Goal: Complete application form

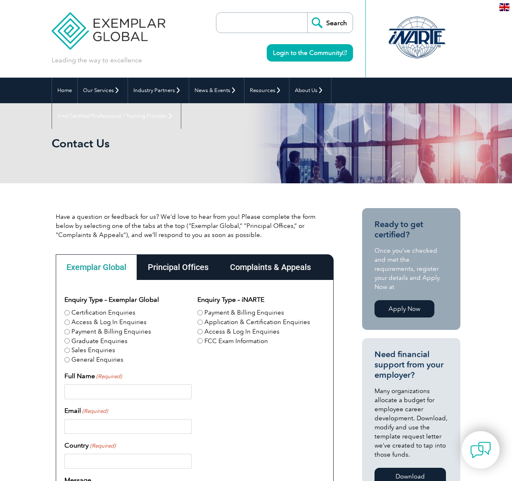
click at [64, 314] on input "Certification Enquiries" at bounding box center [66, 312] width 5 height 5
radio input "true"
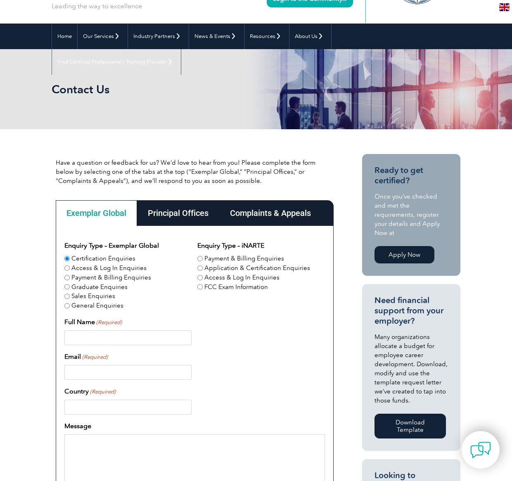
scroll to position [124, 0]
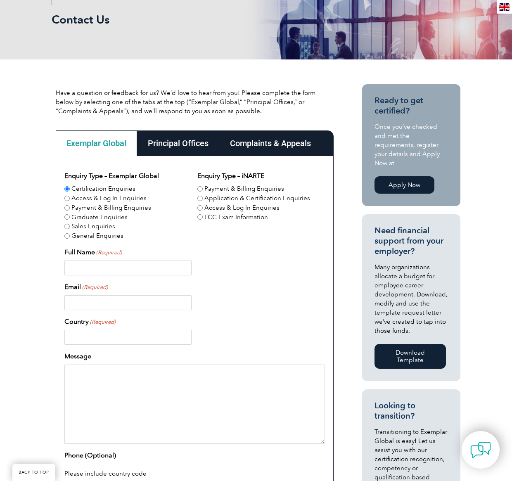
click at [64, 272] on input "Full Name (Required)" at bounding box center [127, 268] width 127 height 15
type input "[PERSON_NAME]"
type input "[PERSON_NAME][EMAIL_ADDRESS][DOMAIN_NAME]"
type input "[GEOGRAPHIC_DATA]"
click at [181, 399] on textarea "Message" at bounding box center [194, 404] width 261 height 79
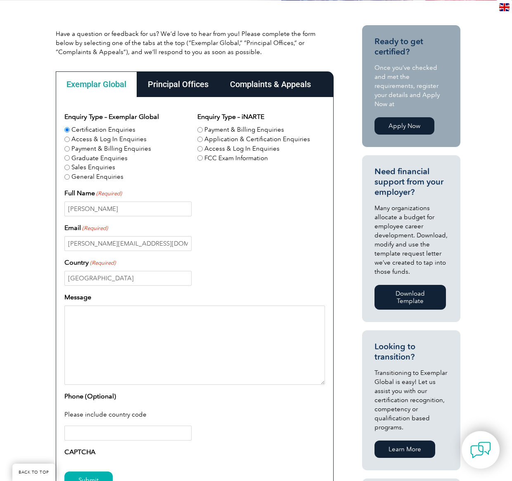
scroll to position [331, 0]
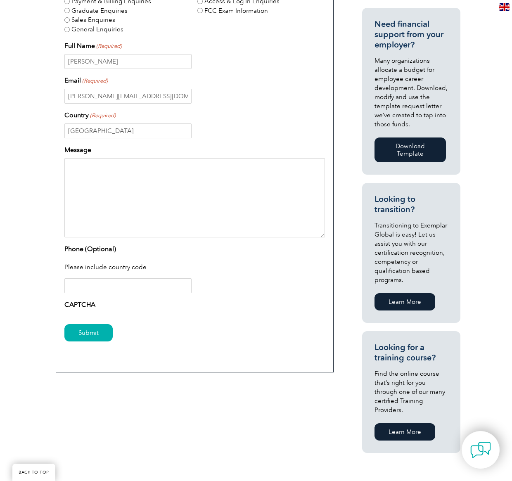
click at [95, 187] on textarea "Message" at bounding box center [194, 197] width 261 height 79
paste textarea "Lo ipsum, Do sitam cons ad eli seddoeiusmo tempori utl e Doloremagnaali Enimadm…"
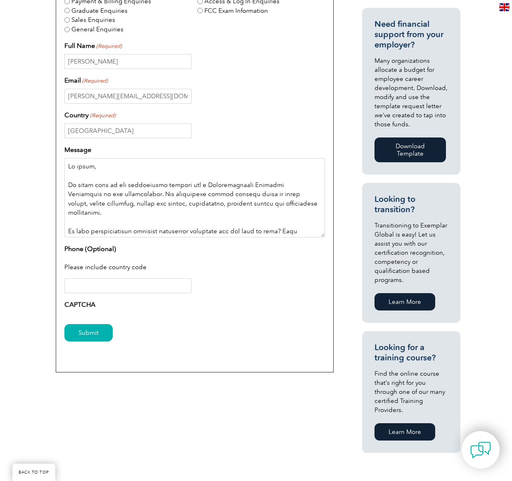
scroll to position [119, 0]
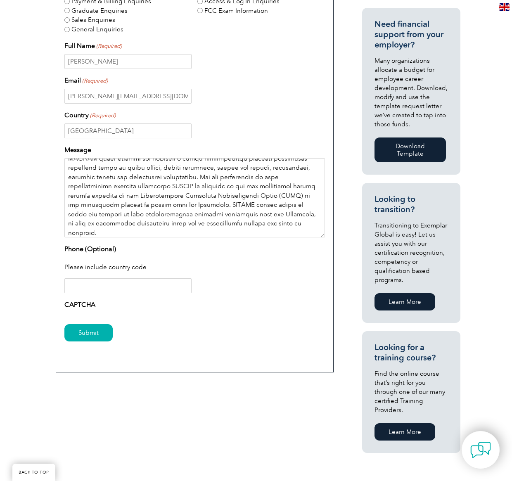
type textarea "Lo ipsum, Do sitam cons ad eli seddoeiusmo tempori utl e Doloremagnaali Enimadm…"
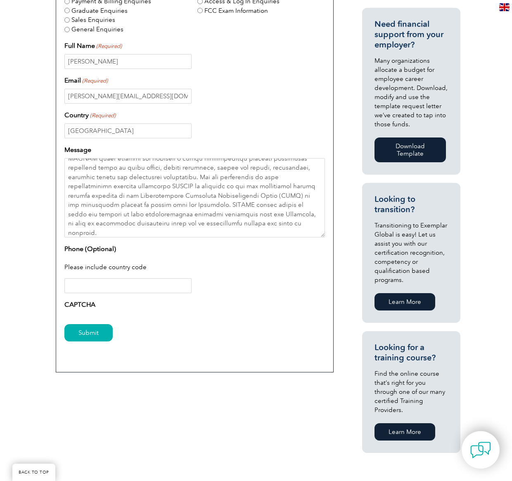
click at [70, 291] on input "Phone (Optional)" at bounding box center [127, 286] width 127 height 15
drag, startPoint x: 73, startPoint y: 289, endPoint x: -138, endPoint y: 281, distance: 210.9
click at [0, 281] on html "BACK TO TOP Leading the way to excellence Search Login to the Community ▼ Home …" at bounding box center [256, 245] width 512 height 1153
type input "[PHONE_NUMBER]"
click at [64, 335] on input "Submit" at bounding box center [88, 332] width 48 height 17
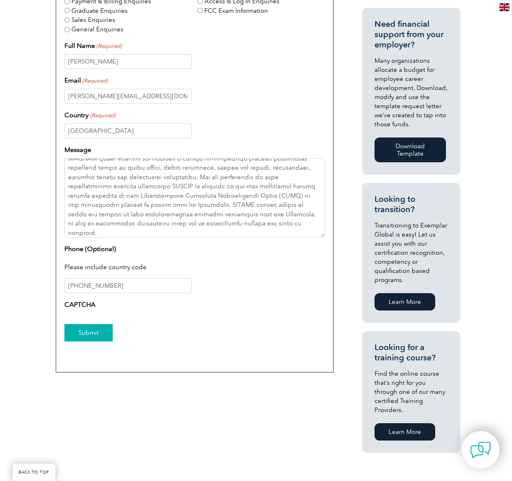
click at [64, 335] on input "Submit" at bounding box center [88, 332] width 48 height 17
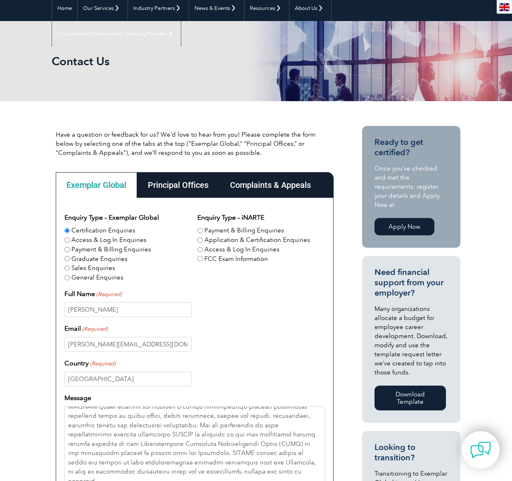
scroll to position [207, 0]
